Goal: Information Seeking & Learning: Learn about a topic

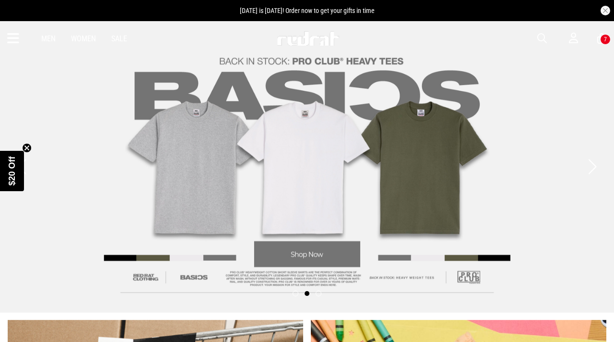
click at [594, 162] on button "Next slide" at bounding box center [592, 166] width 13 height 21
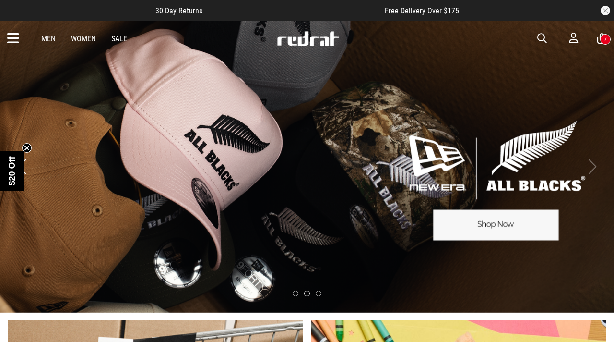
click at [28, 149] on icon "Close teaser" at bounding box center [27, 148] width 4 height 4
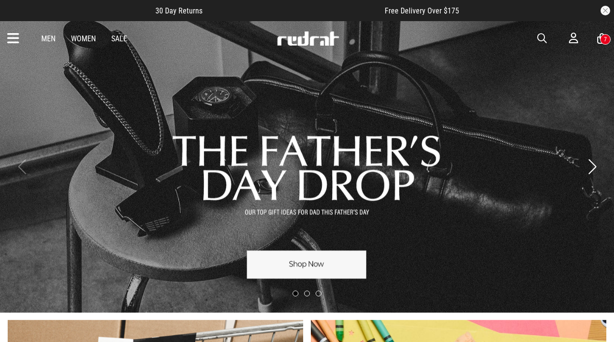
click at [146, 195] on link "1 / 3" at bounding box center [307, 167] width 614 height 292
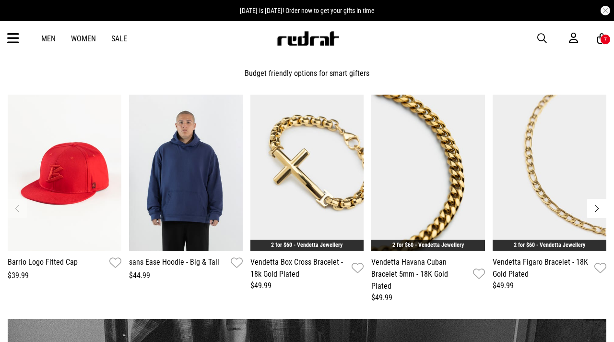
scroll to position [886, 0]
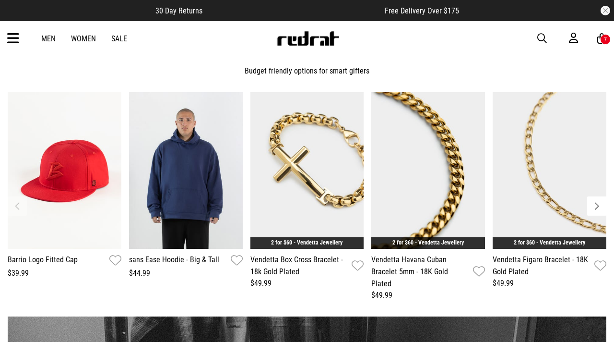
click at [601, 207] on button "Next slide" at bounding box center [597, 205] width 19 height 19
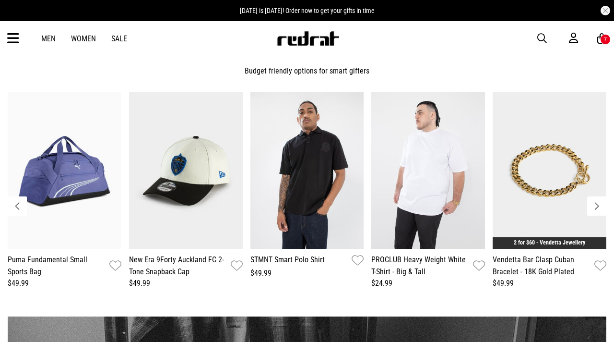
click at [595, 206] on button "Next slide" at bounding box center [597, 205] width 19 height 19
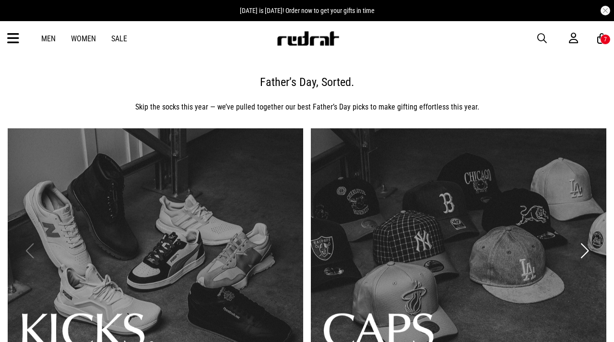
scroll to position [0, 0]
click at [254, 201] on link "1 / 3" at bounding box center [156, 250] width 296 height 245
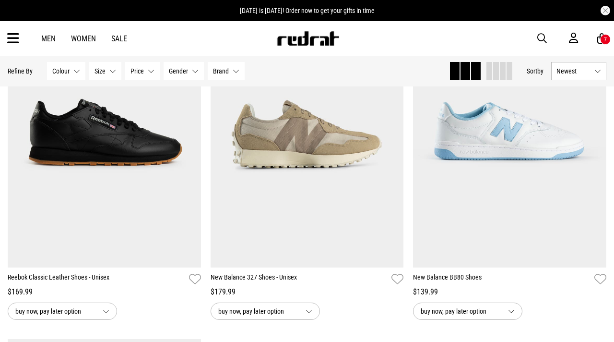
scroll to position [514, 0]
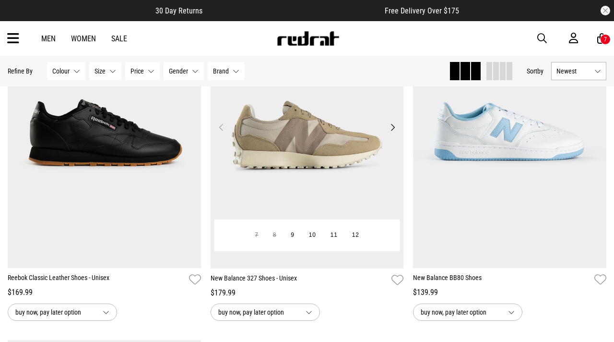
click at [392, 130] on button "Next" at bounding box center [393, 127] width 12 height 12
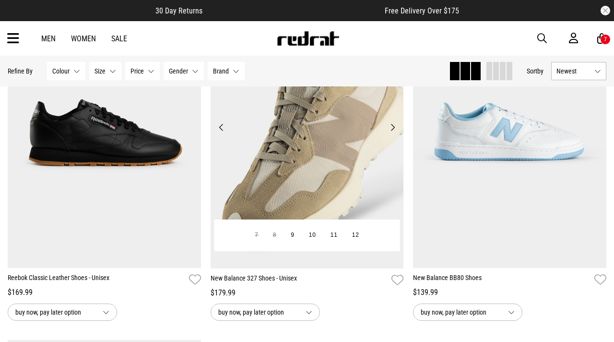
click at [392, 130] on button "Next" at bounding box center [393, 127] width 12 height 12
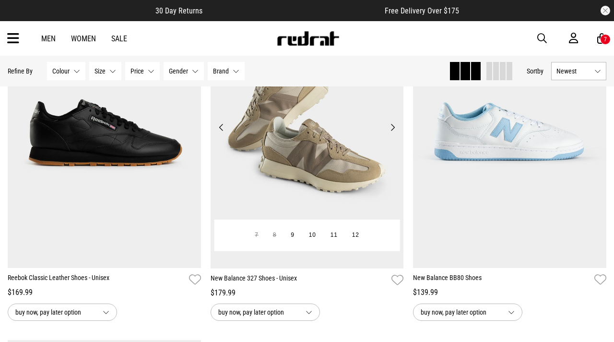
click at [392, 130] on button "Next" at bounding box center [393, 127] width 12 height 12
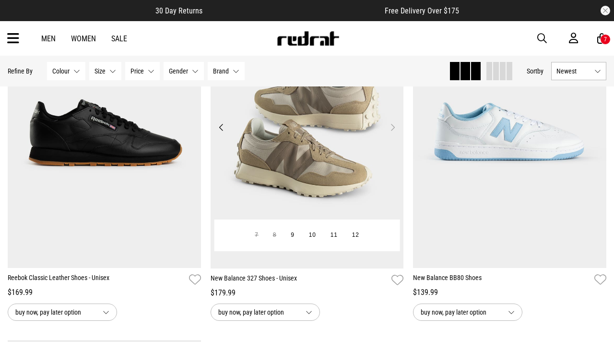
click at [392, 130] on button "Next" at bounding box center [393, 127] width 12 height 12
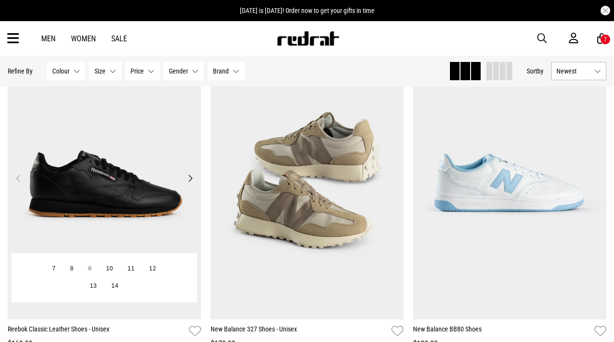
scroll to position [464, 0]
click at [192, 175] on button "Next" at bounding box center [190, 178] width 12 height 12
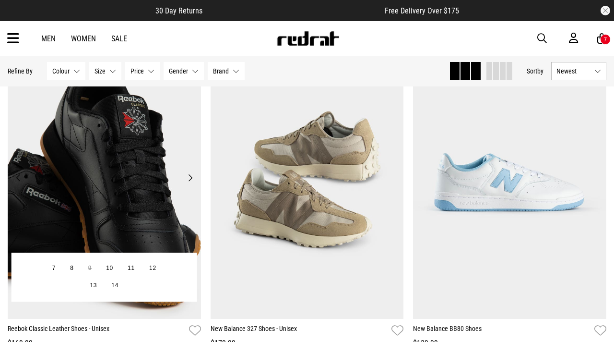
click at [192, 175] on button "Next" at bounding box center [190, 178] width 12 height 12
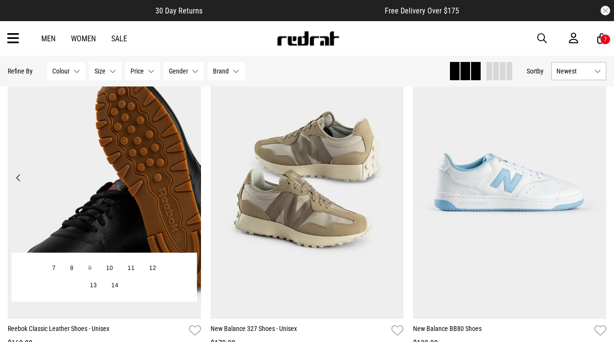
click at [192, 175] on button "Next" at bounding box center [190, 178] width 12 height 12
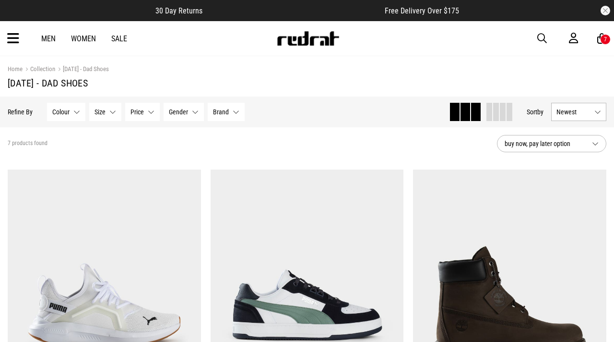
scroll to position [0, 0]
